Goal: Complete application form: Complete application form

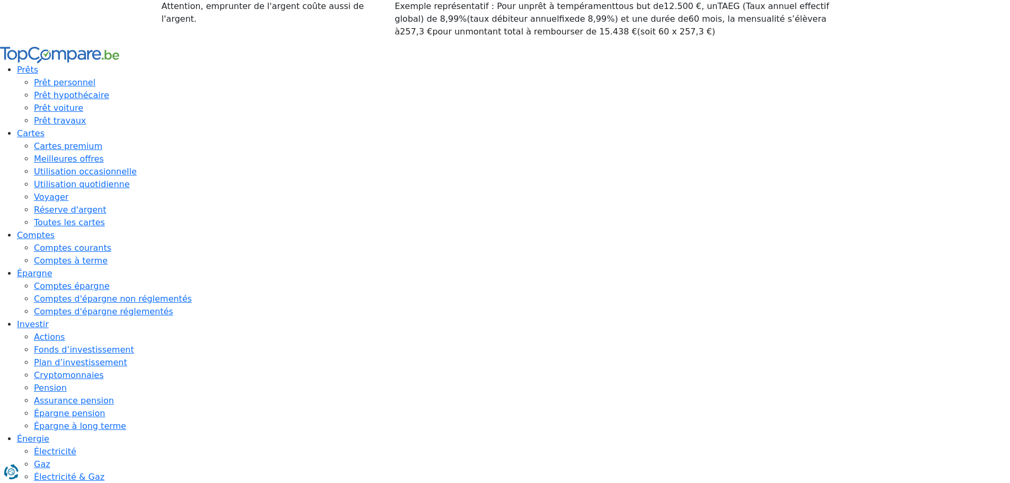
type input "150 001"
type input "100000"
type input "100 000"
type input "100000"
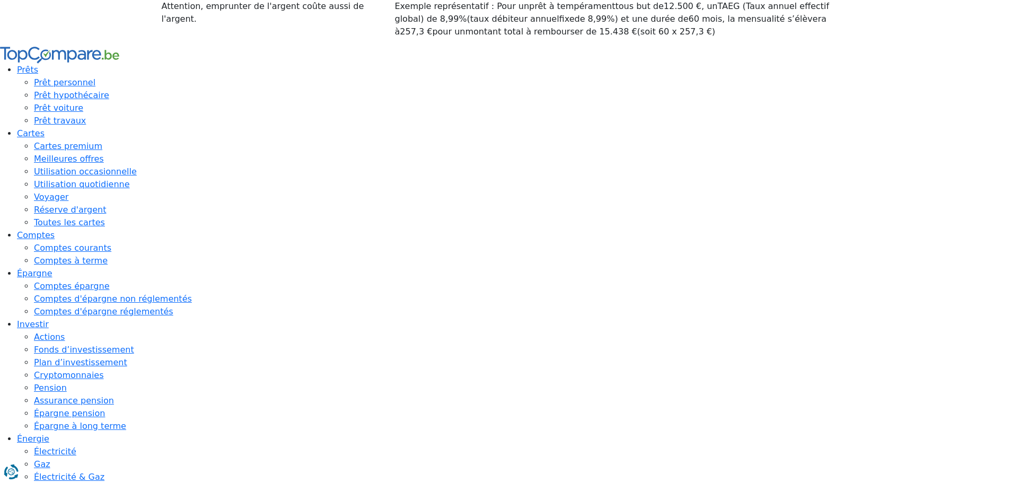
radio input "false"
type input "10 000"
type input "10000"
radio input "true"
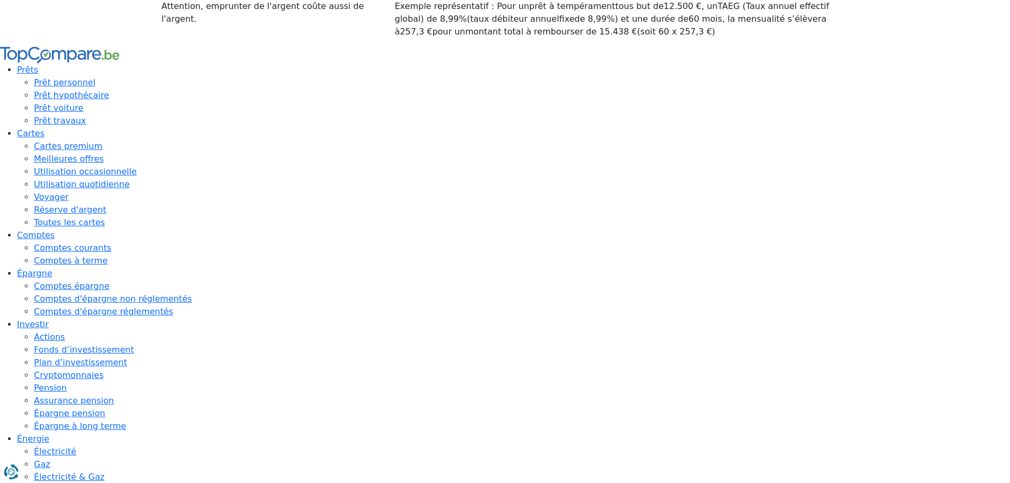
type input "150 000"
type input "100000"
type input "15 000"
type input "15000"
radio input "false"
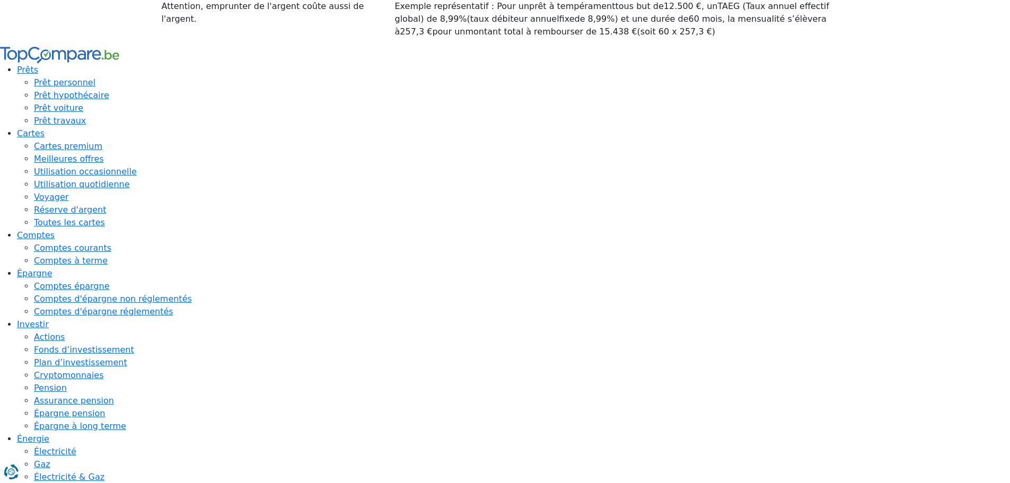
type input "15 000"
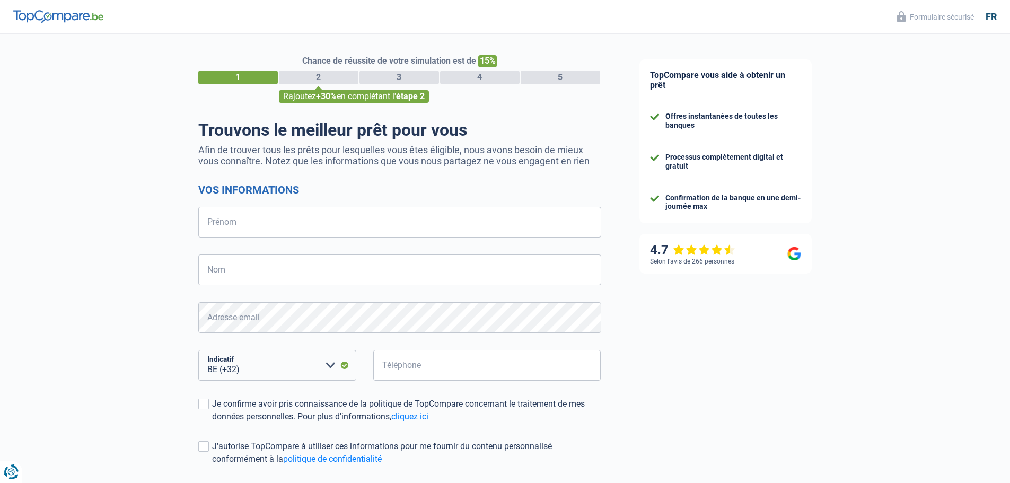
select select "32"
